Goal: Task Accomplishment & Management: Manage account settings

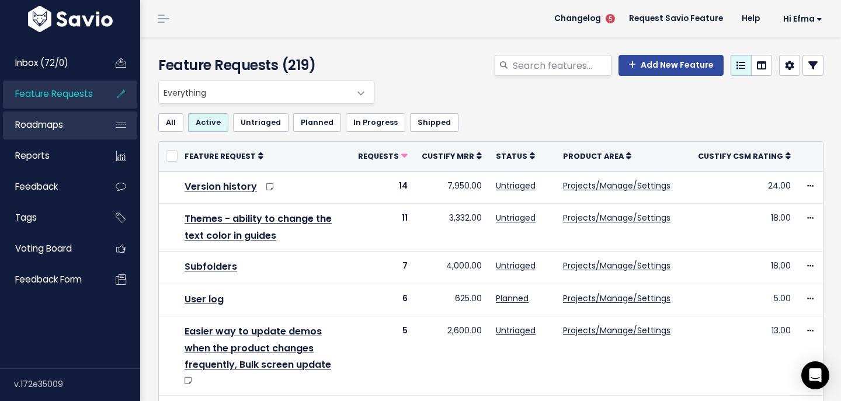
click at [60, 123] on span "Roadmaps" at bounding box center [39, 125] width 48 height 12
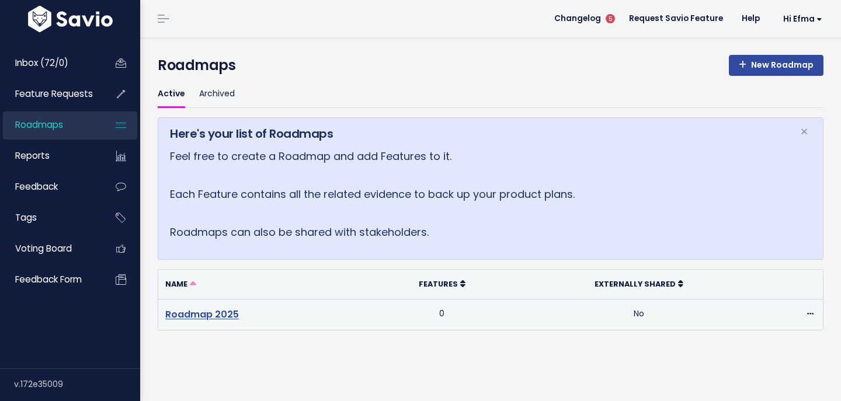
click at [222, 309] on link "Roadmap 2025" at bounding box center [202, 314] width 74 height 13
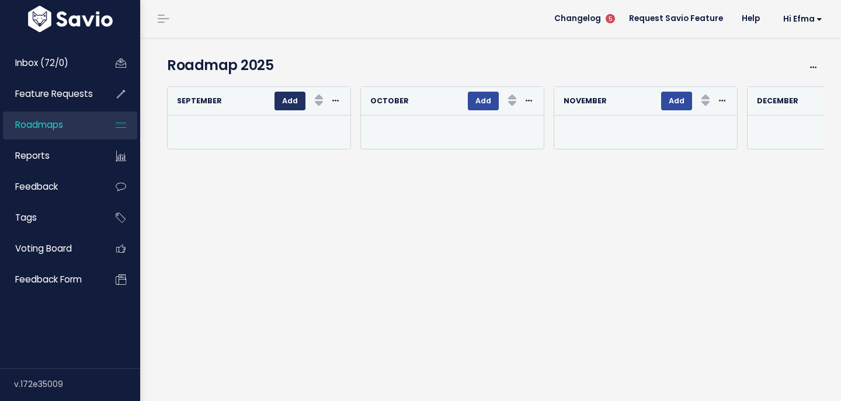
click at [286, 104] on button "Add" at bounding box center [289, 101] width 31 height 19
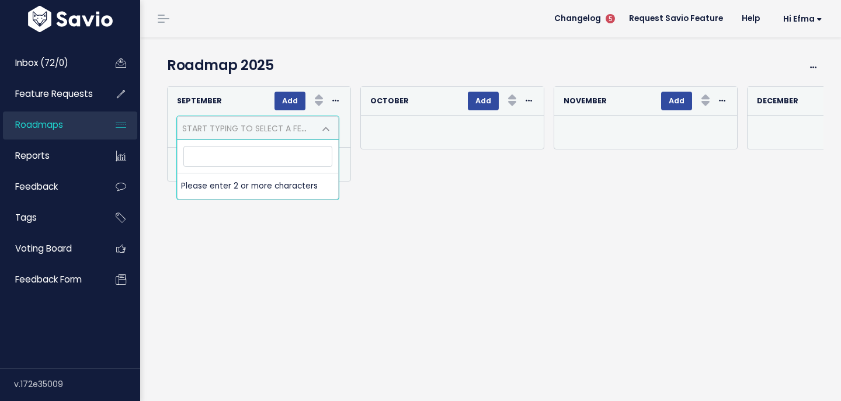
click at [255, 206] on div "Re-sorting cards... September Add Rank Requests (Low => High) Requests (High =>…" at bounding box center [491, 241] width 666 height 321
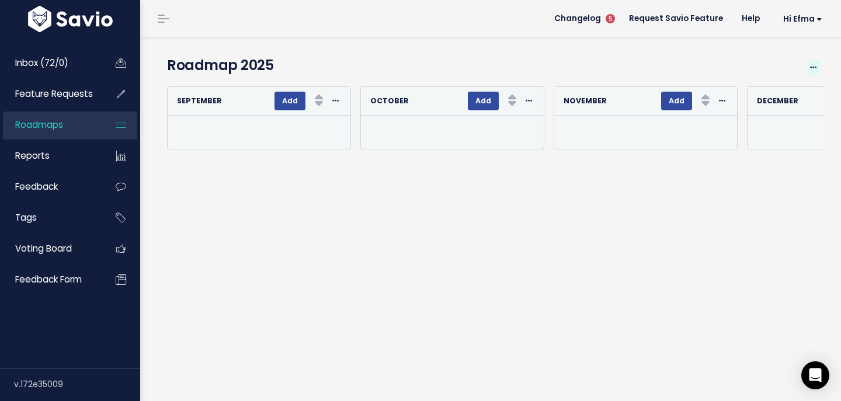
click at [813, 64] on icon at bounding box center [813, 68] width 6 height 8
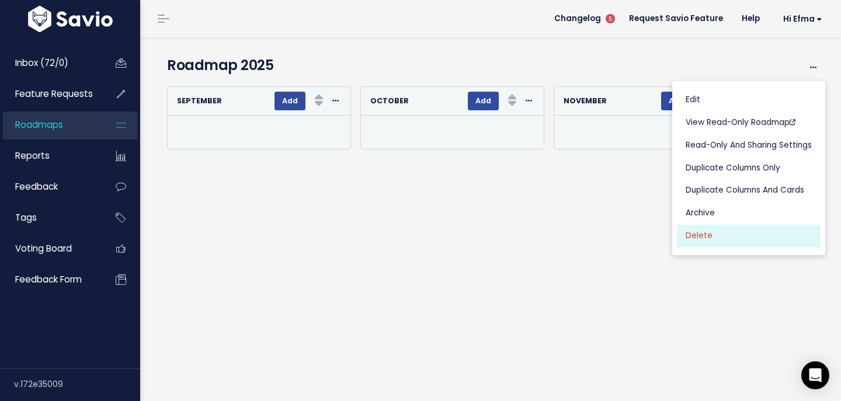
click at [716, 234] on link "Delete" at bounding box center [749, 236] width 144 height 23
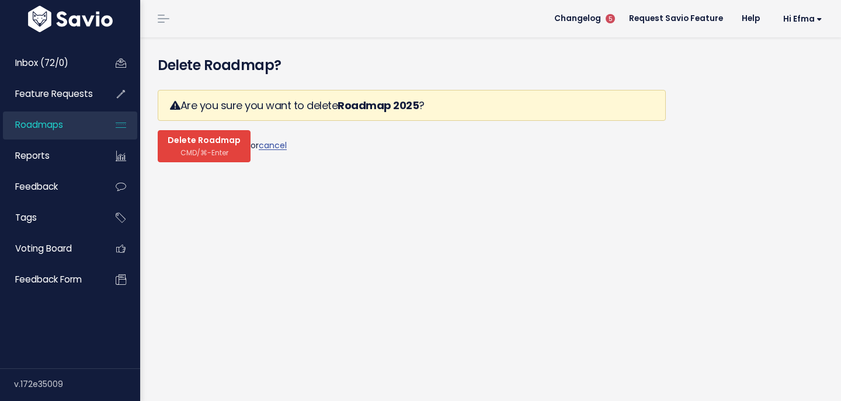
click at [210, 144] on span "Delete Roadmap" at bounding box center [204, 140] width 73 height 11
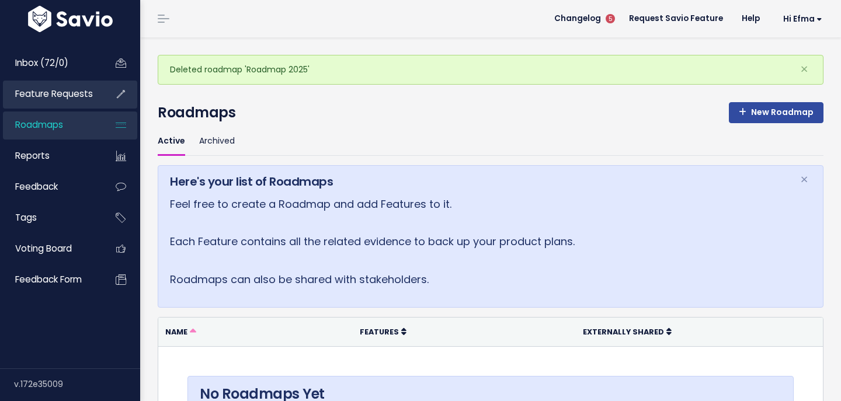
click at [62, 95] on span "Feature Requests" at bounding box center [54, 94] width 78 height 12
